Goal: Navigation & Orientation: Find specific page/section

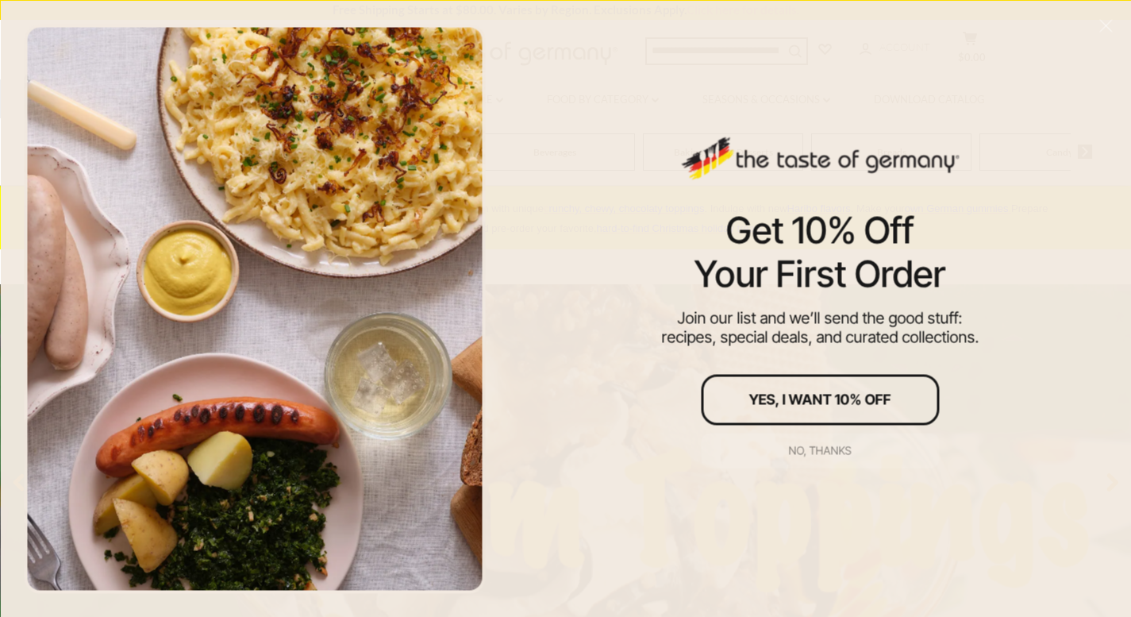
click at [811, 448] on div "No, thanks" at bounding box center [820, 450] width 63 height 11
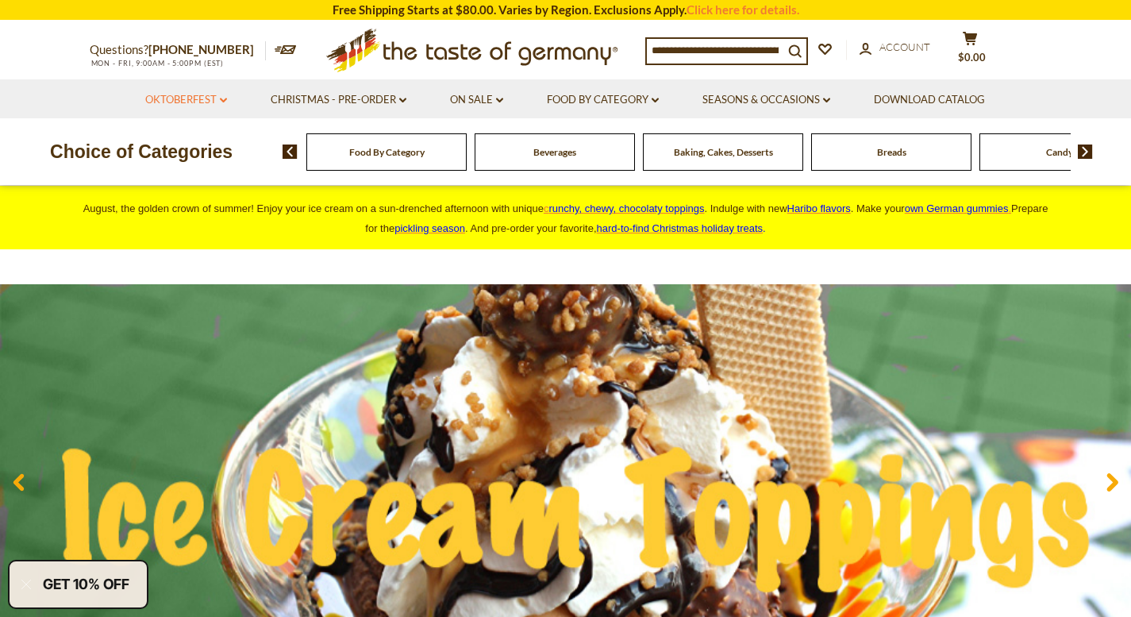
click at [204, 95] on link "Oktoberfest dropdown_arrow" at bounding box center [186, 99] width 82 height 17
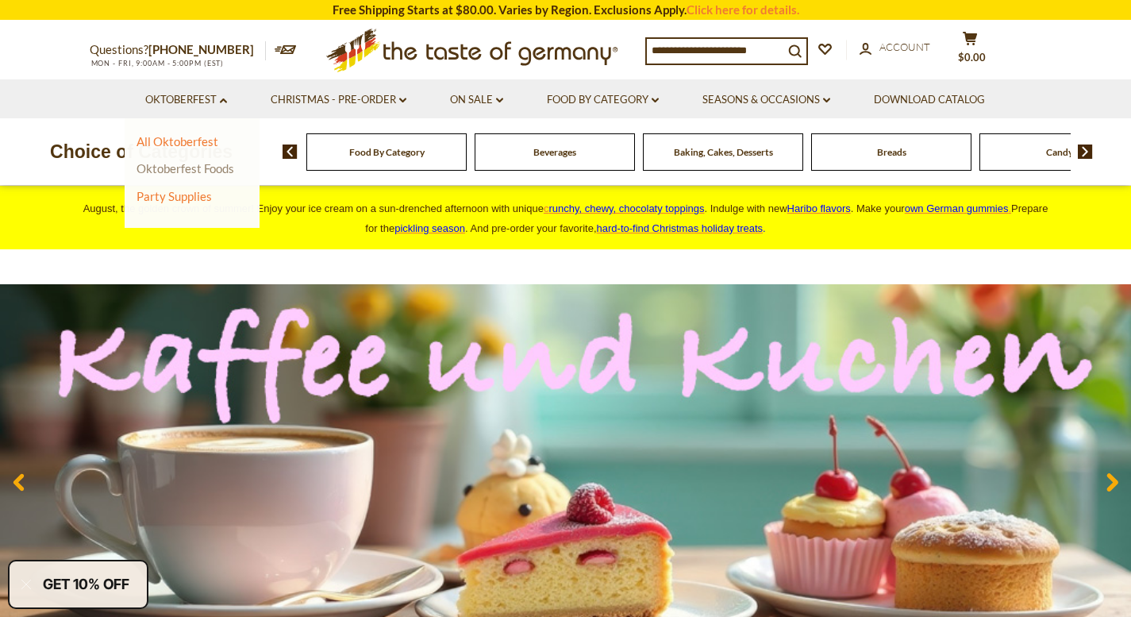
click at [177, 171] on link "Oktoberfest Foods" at bounding box center [186, 168] width 98 height 14
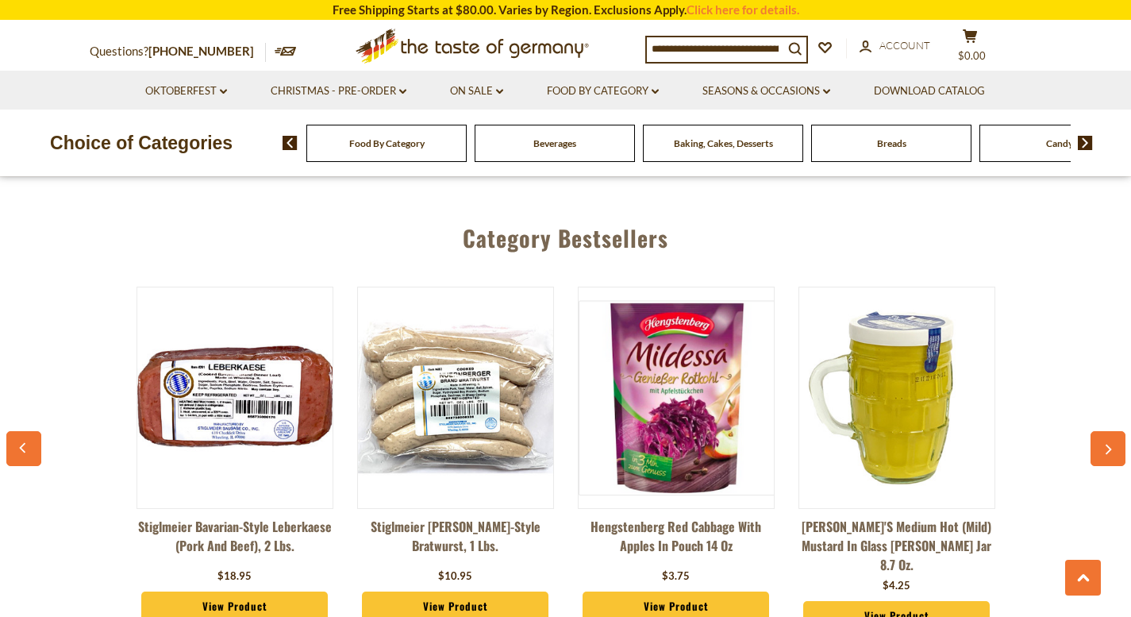
scroll to position [3017, 0]
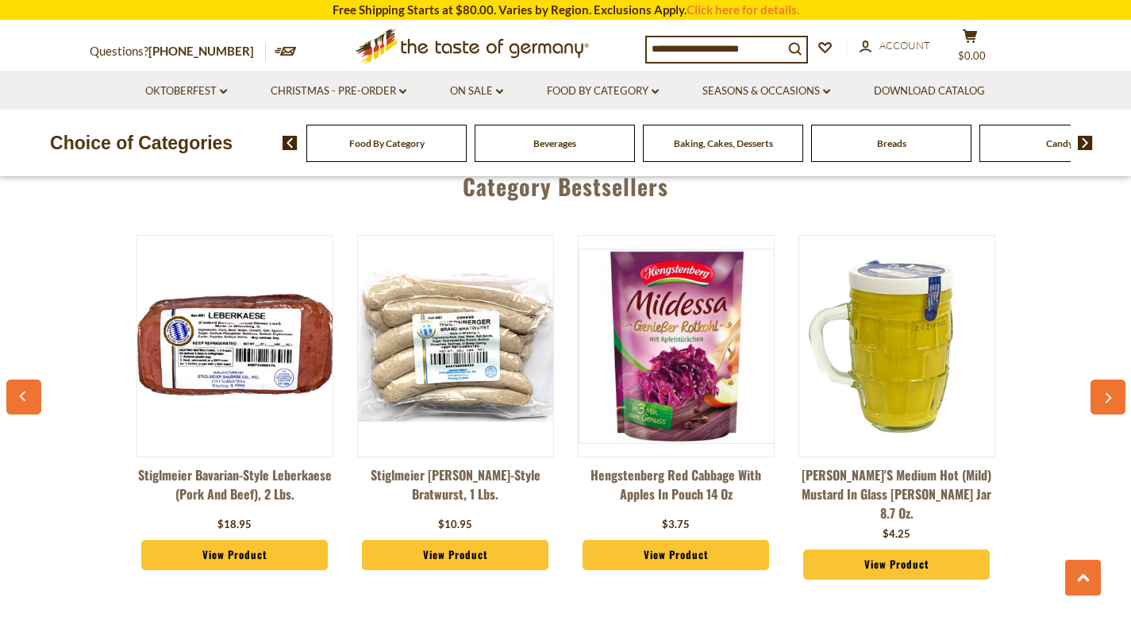
click at [1090, 142] on img at bounding box center [1085, 143] width 15 height 14
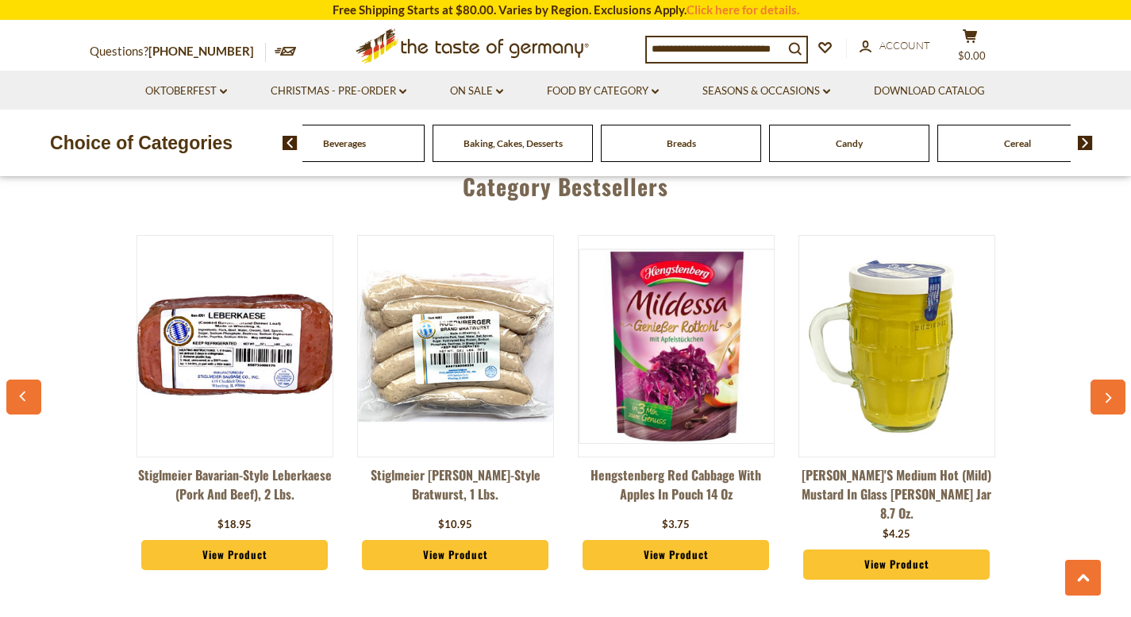
click at [1090, 142] on img at bounding box center [1085, 143] width 15 height 14
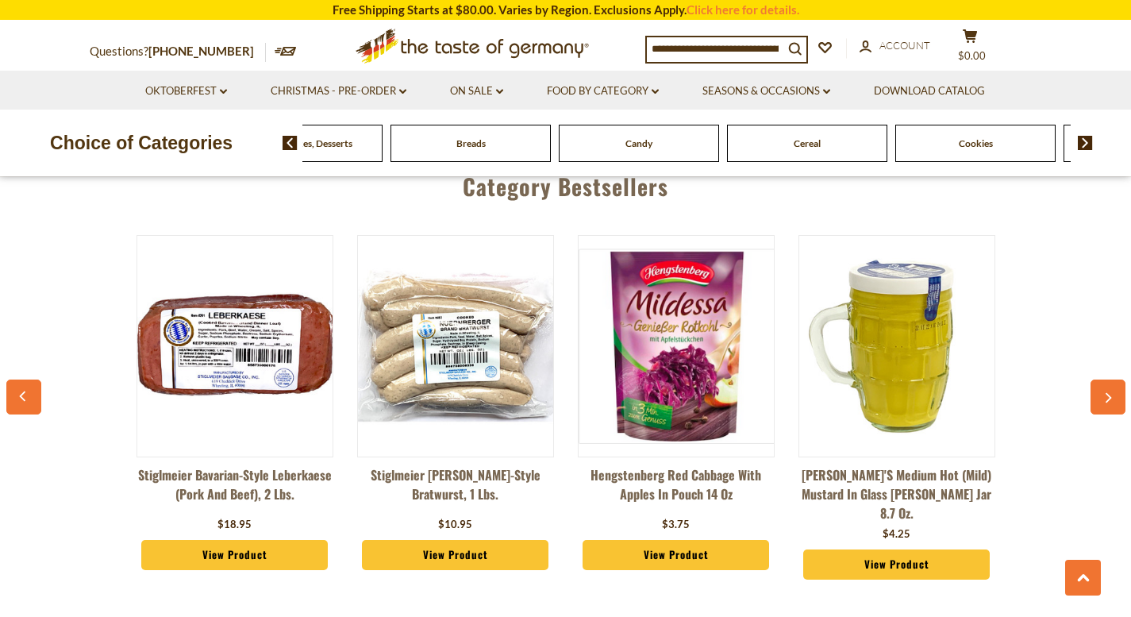
click at [1090, 142] on img at bounding box center [1085, 143] width 15 height 14
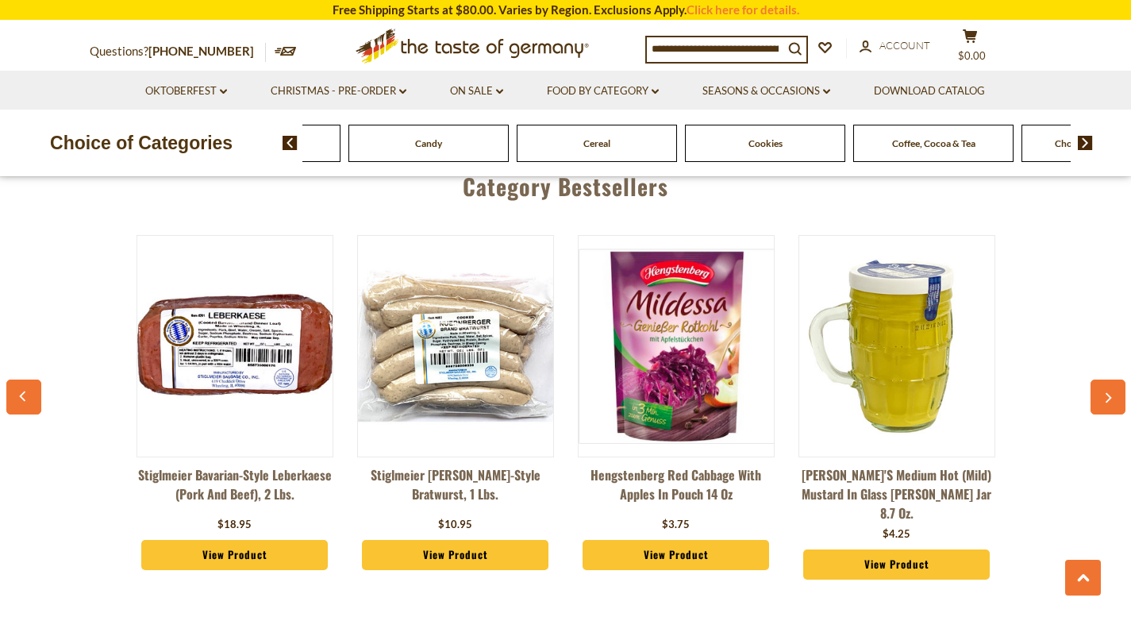
click at [1090, 142] on img at bounding box center [1085, 143] width 15 height 14
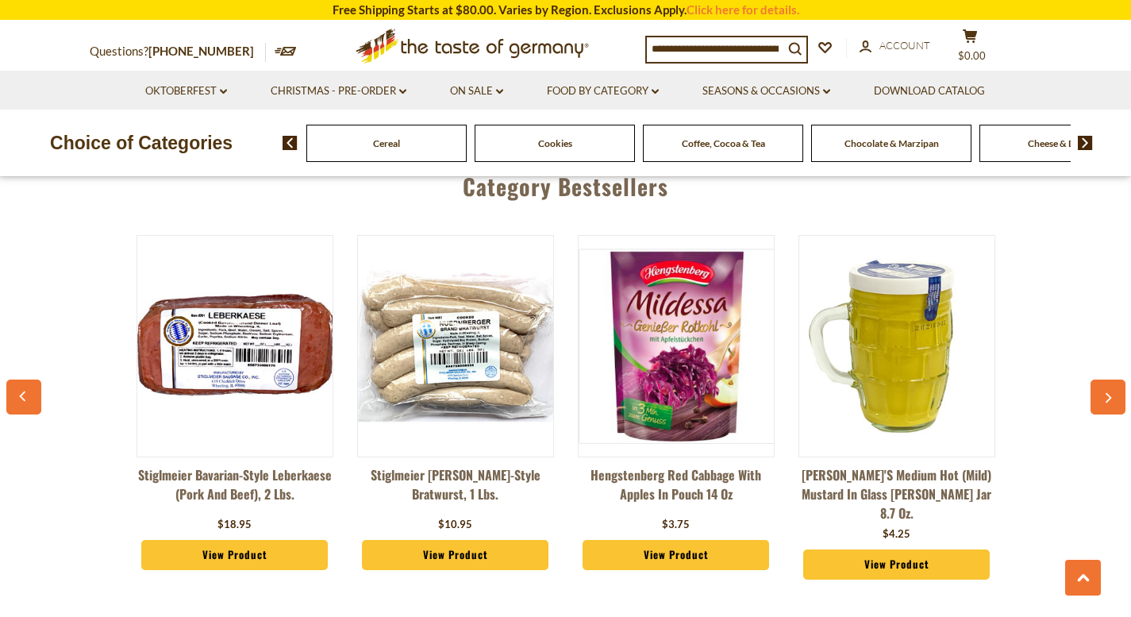
click at [1090, 142] on img at bounding box center [1085, 143] width 15 height 14
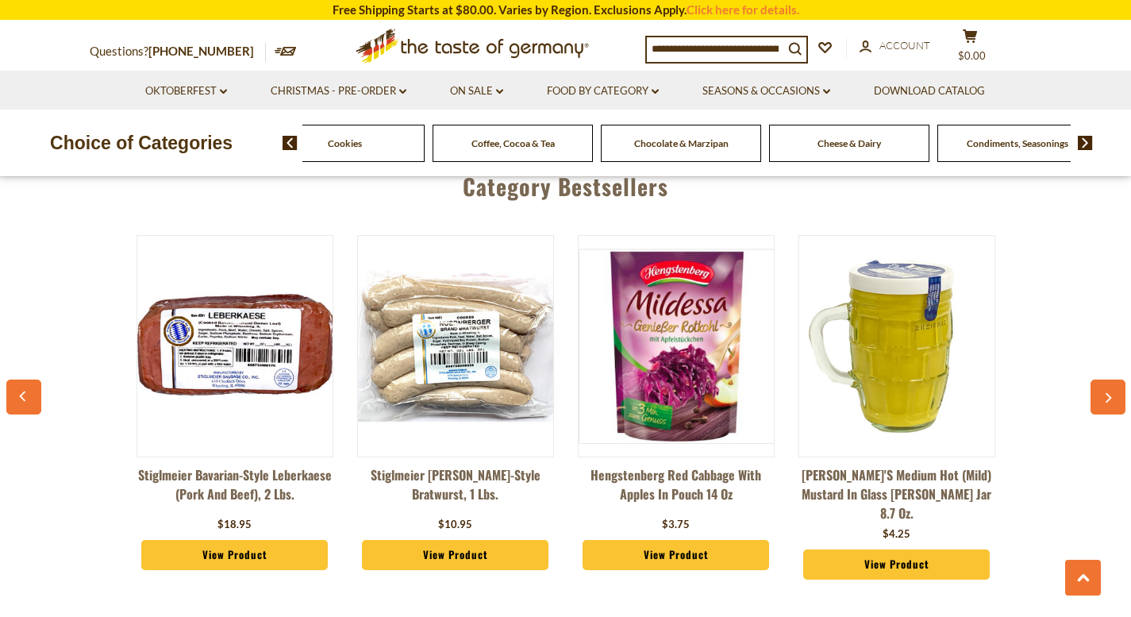
click at [1090, 142] on img at bounding box center [1085, 143] width 15 height 14
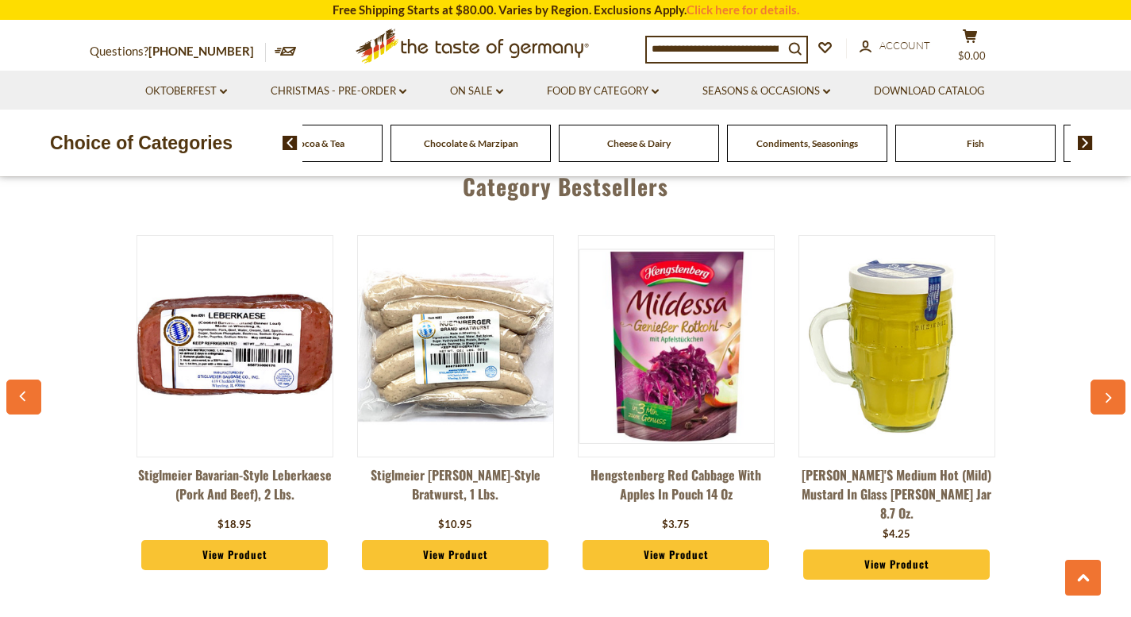
click at [1090, 142] on img at bounding box center [1085, 143] width 15 height 14
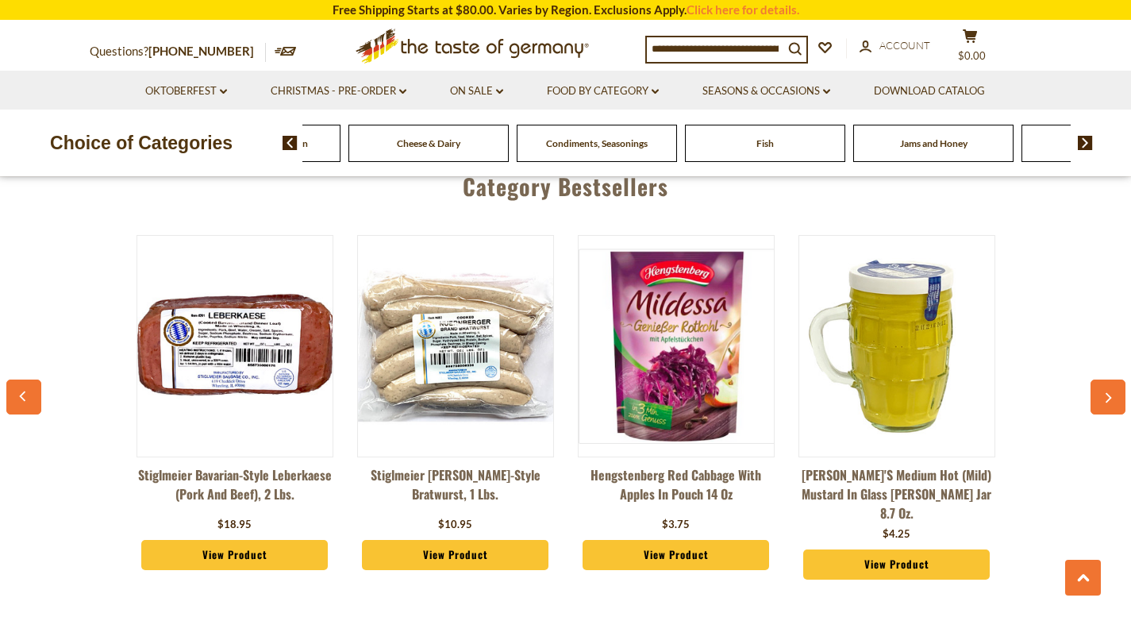
click at [1090, 142] on img at bounding box center [1085, 143] width 15 height 14
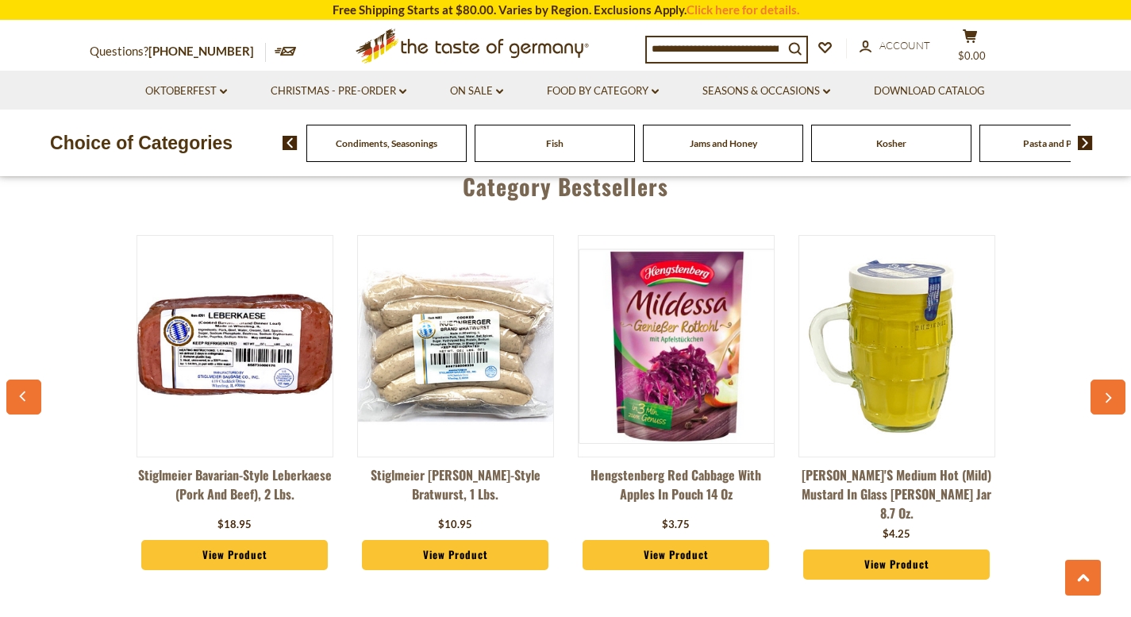
click at [1090, 142] on img at bounding box center [1085, 143] width 15 height 14
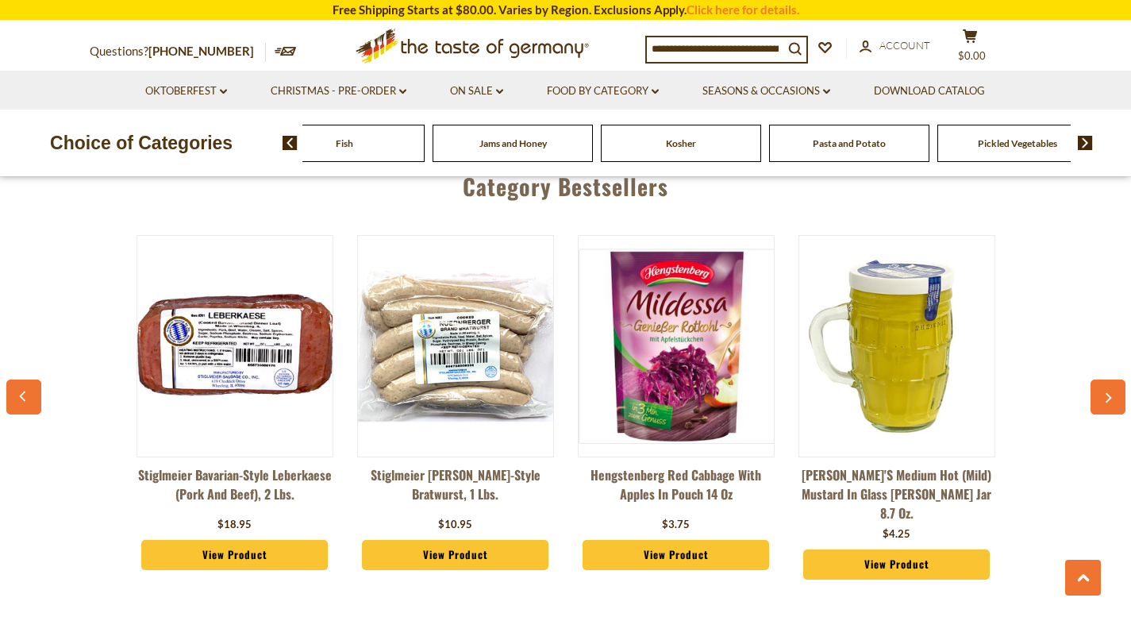
click at [1090, 142] on img at bounding box center [1085, 143] width 15 height 14
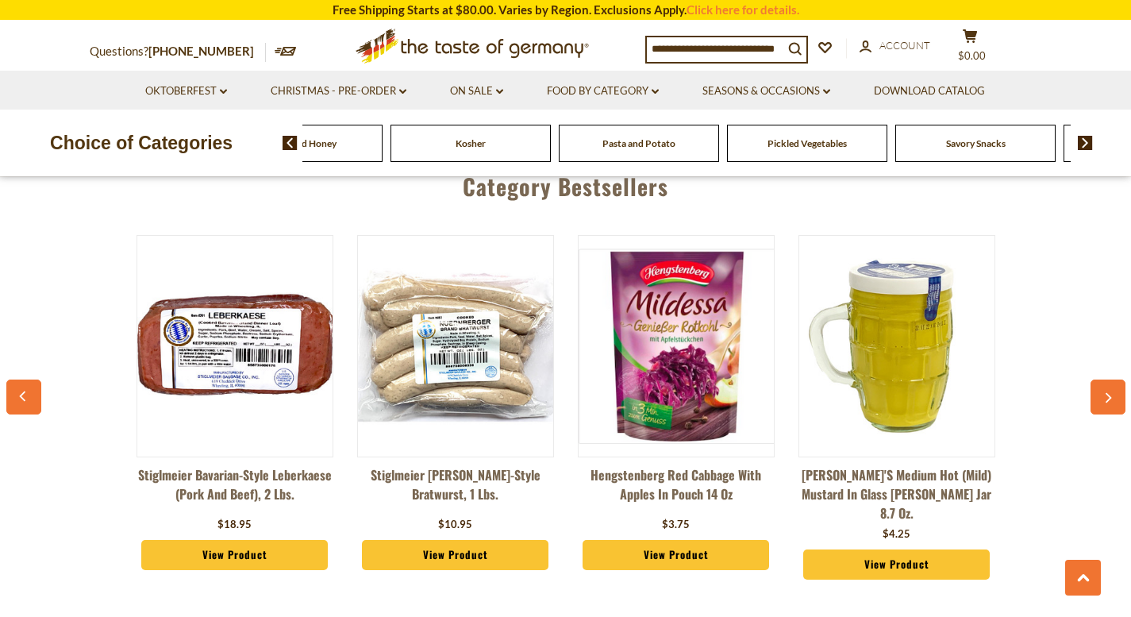
click at [639, 144] on span "Pasta and Potato" at bounding box center [639, 143] width 73 height 12
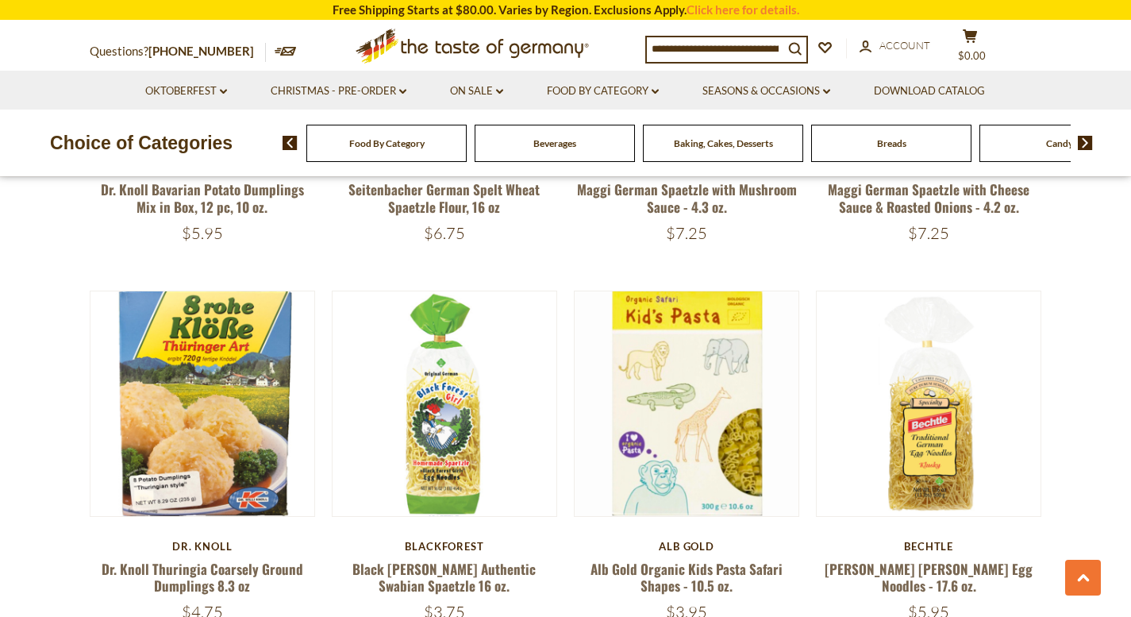
scroll to position [2646, 0]
